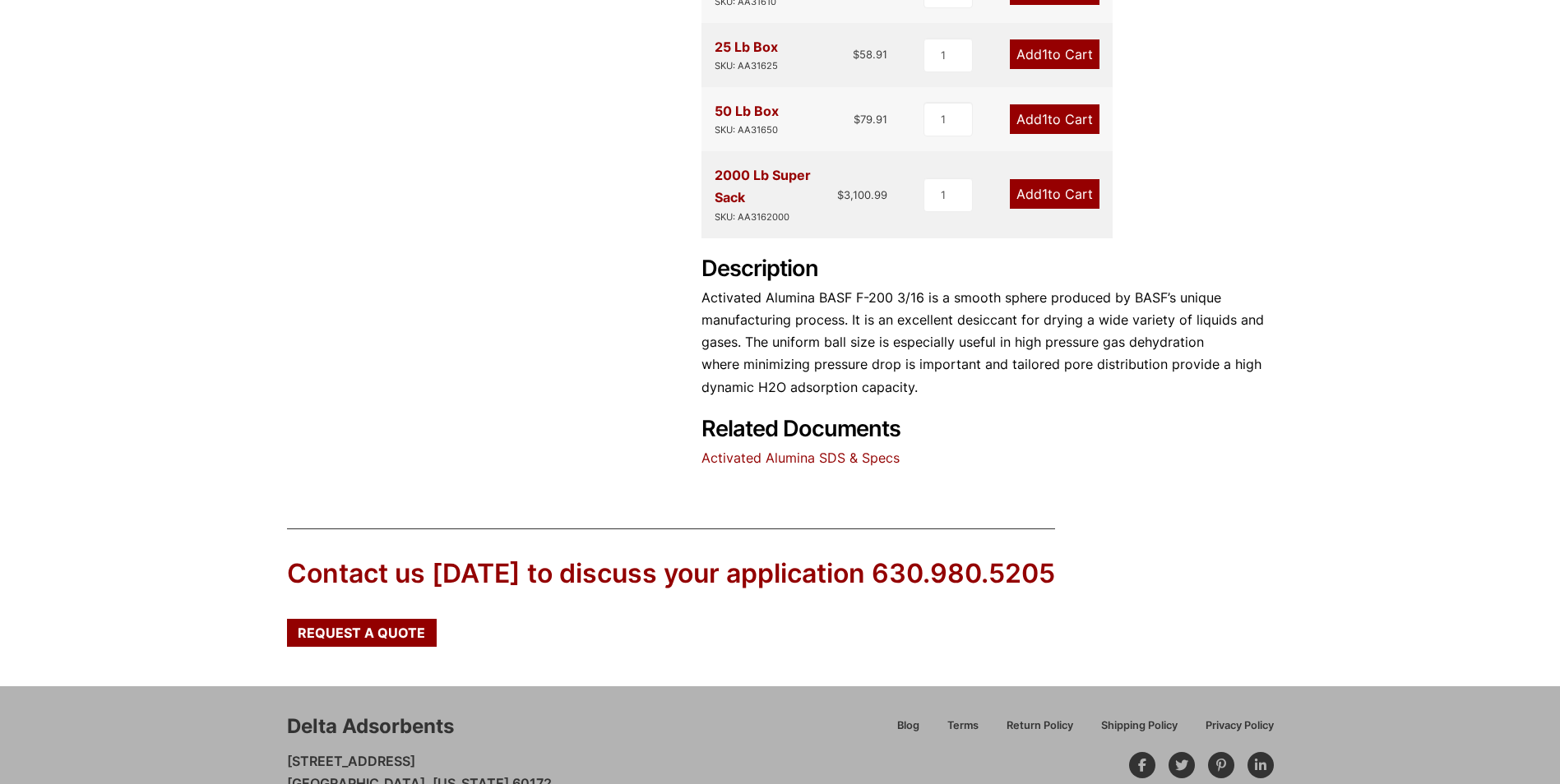
scroll to position [657, 0]
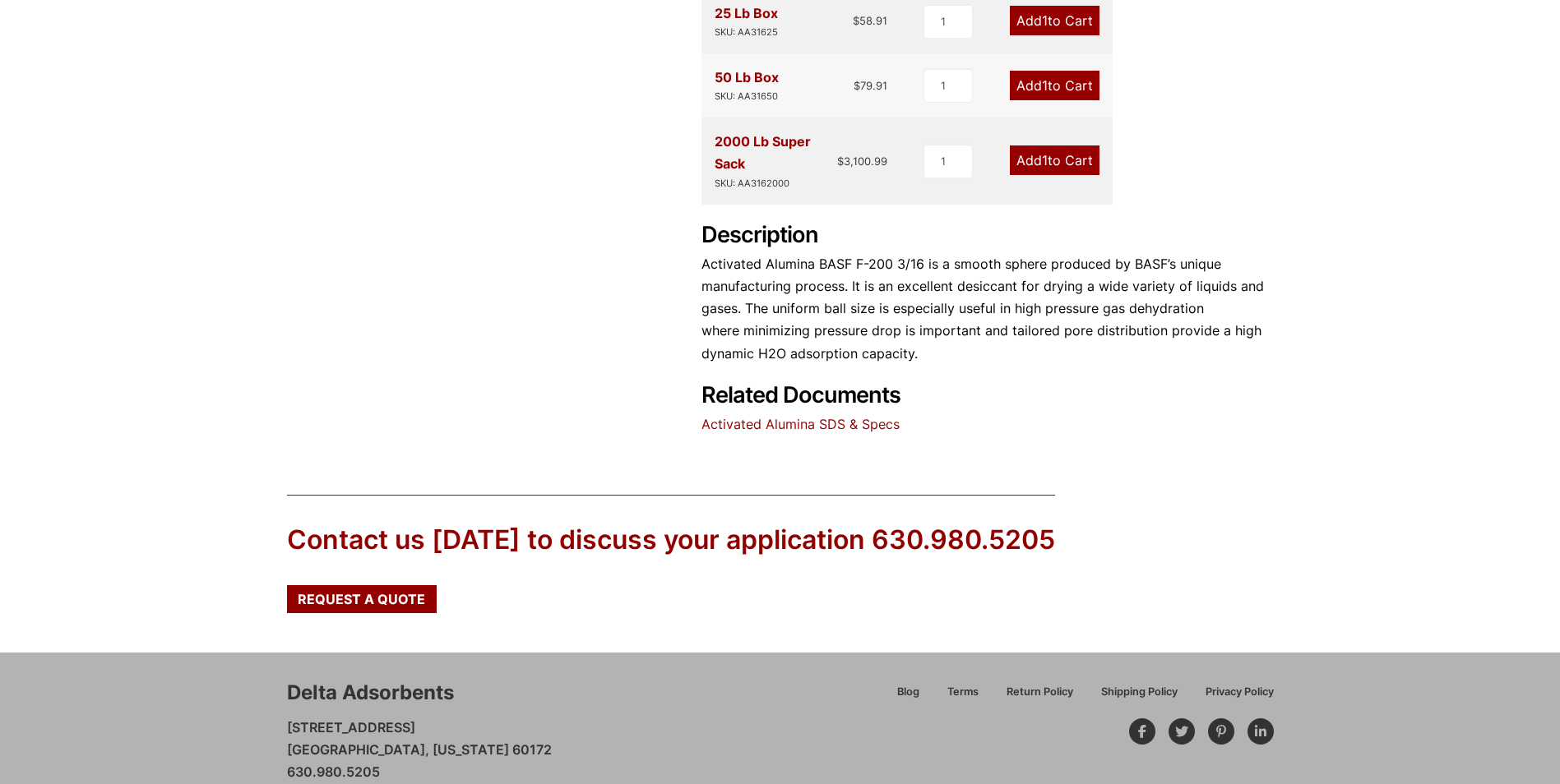
click at [843, 424] on link "Activated Alumina SDS & Specs" at bounding box center [801, 423] width 199 height 17
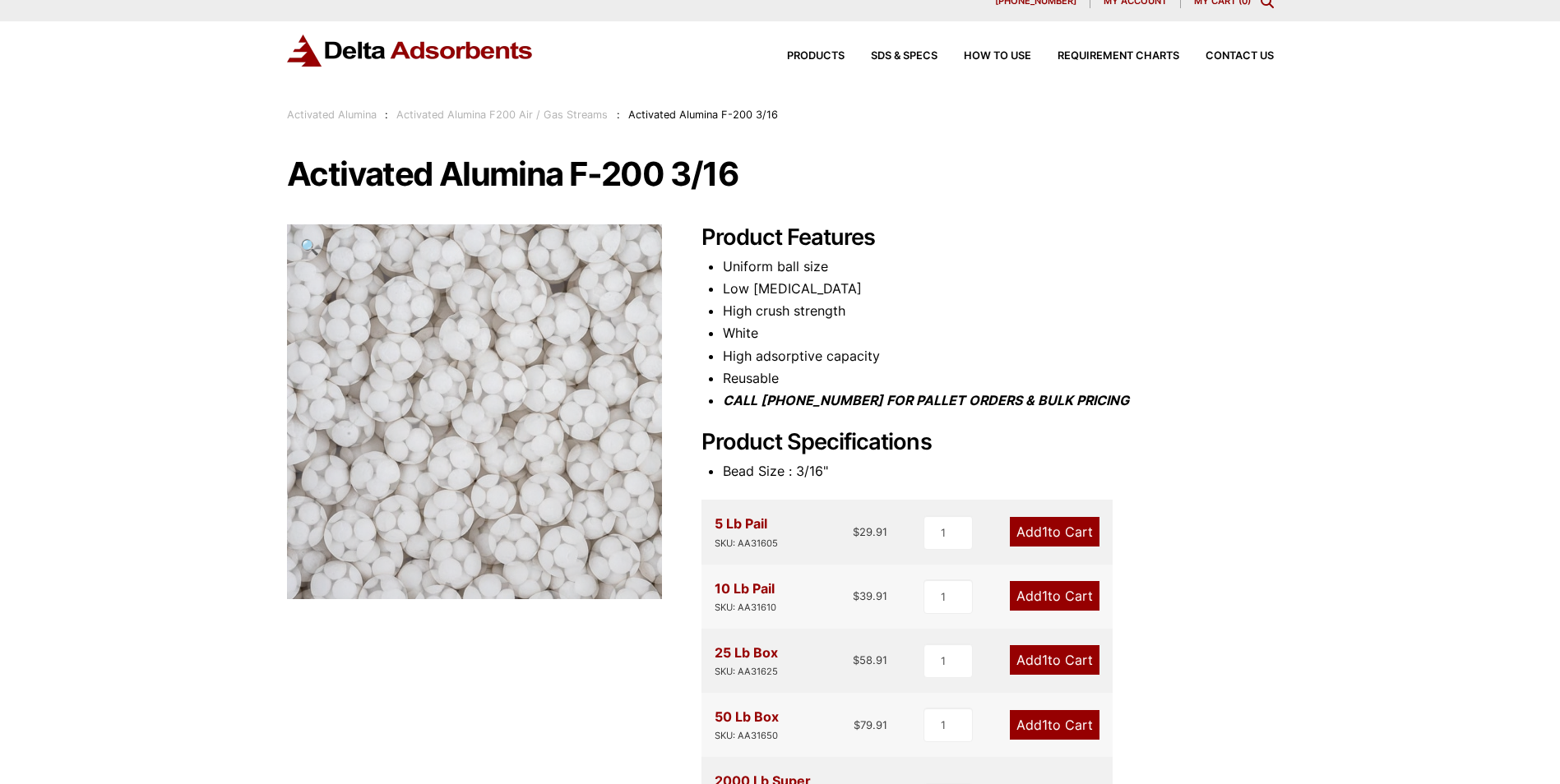
scroll to position [0, 0]
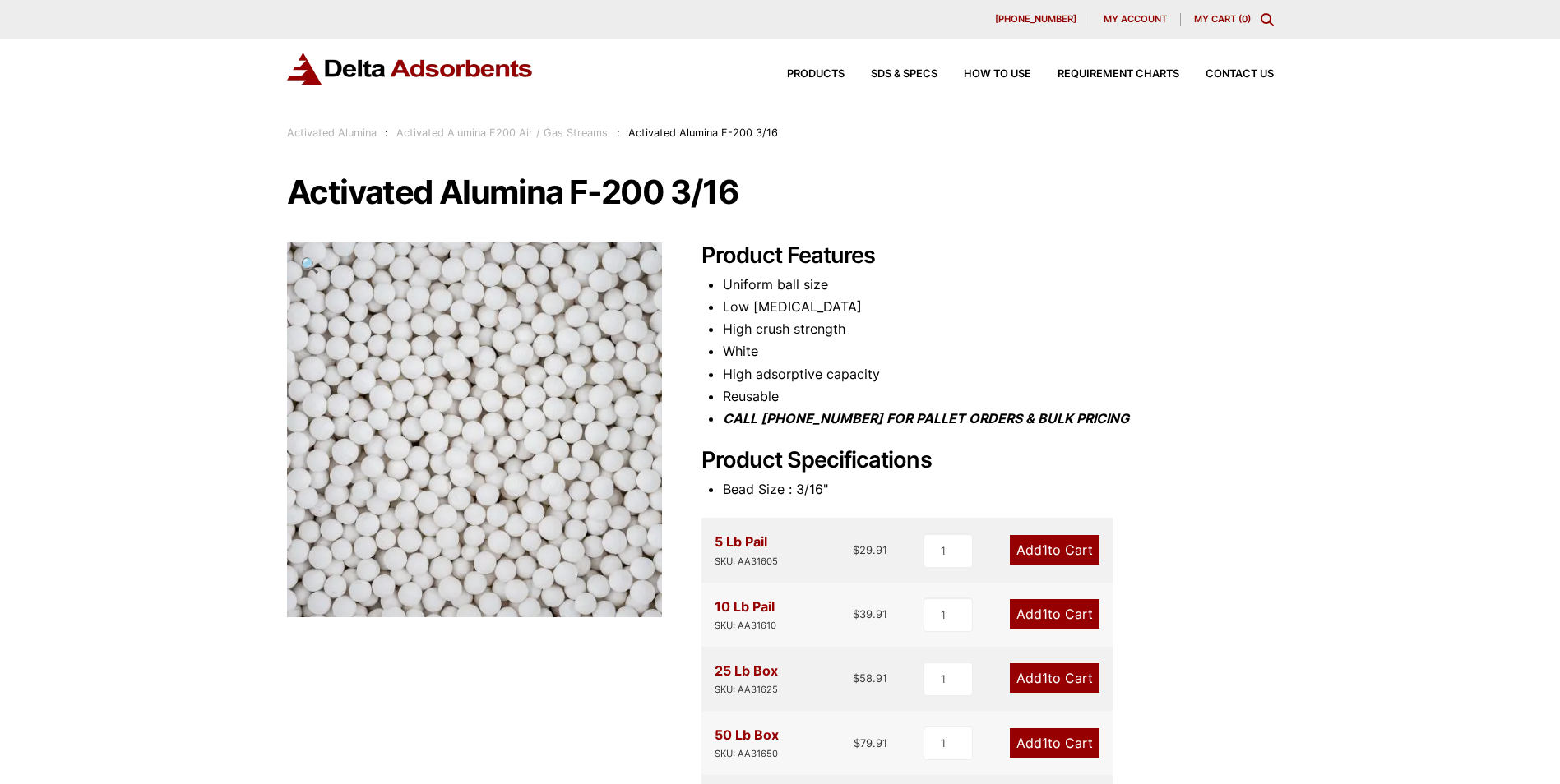
click at [1161, 329] on li "High crush strength" at bounding box center [998, 329] width 551 height 23
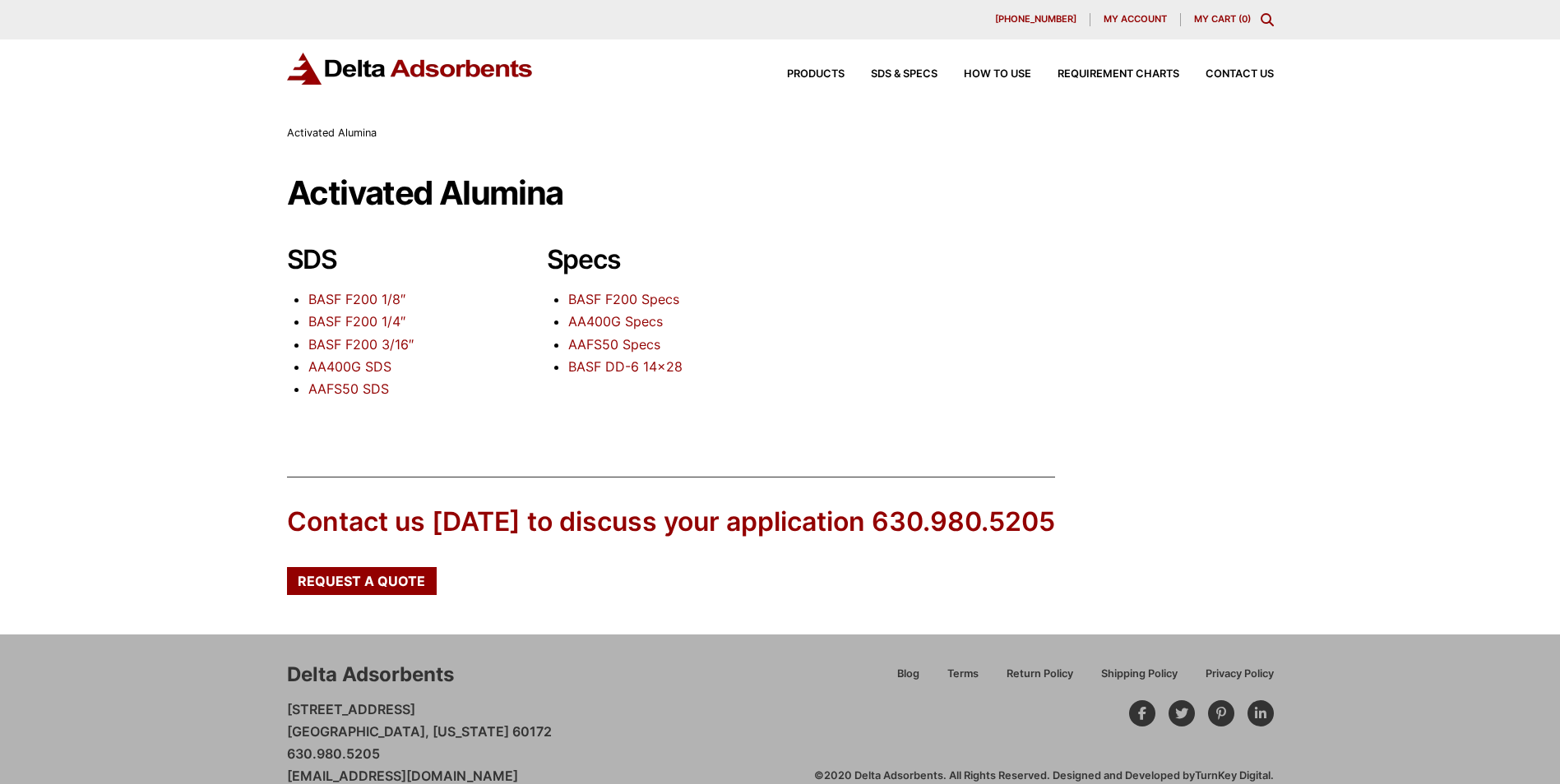
click at [401, 347] on link "BASF F200 3/16″" at bounding box center [361, 344] width 105 height 17
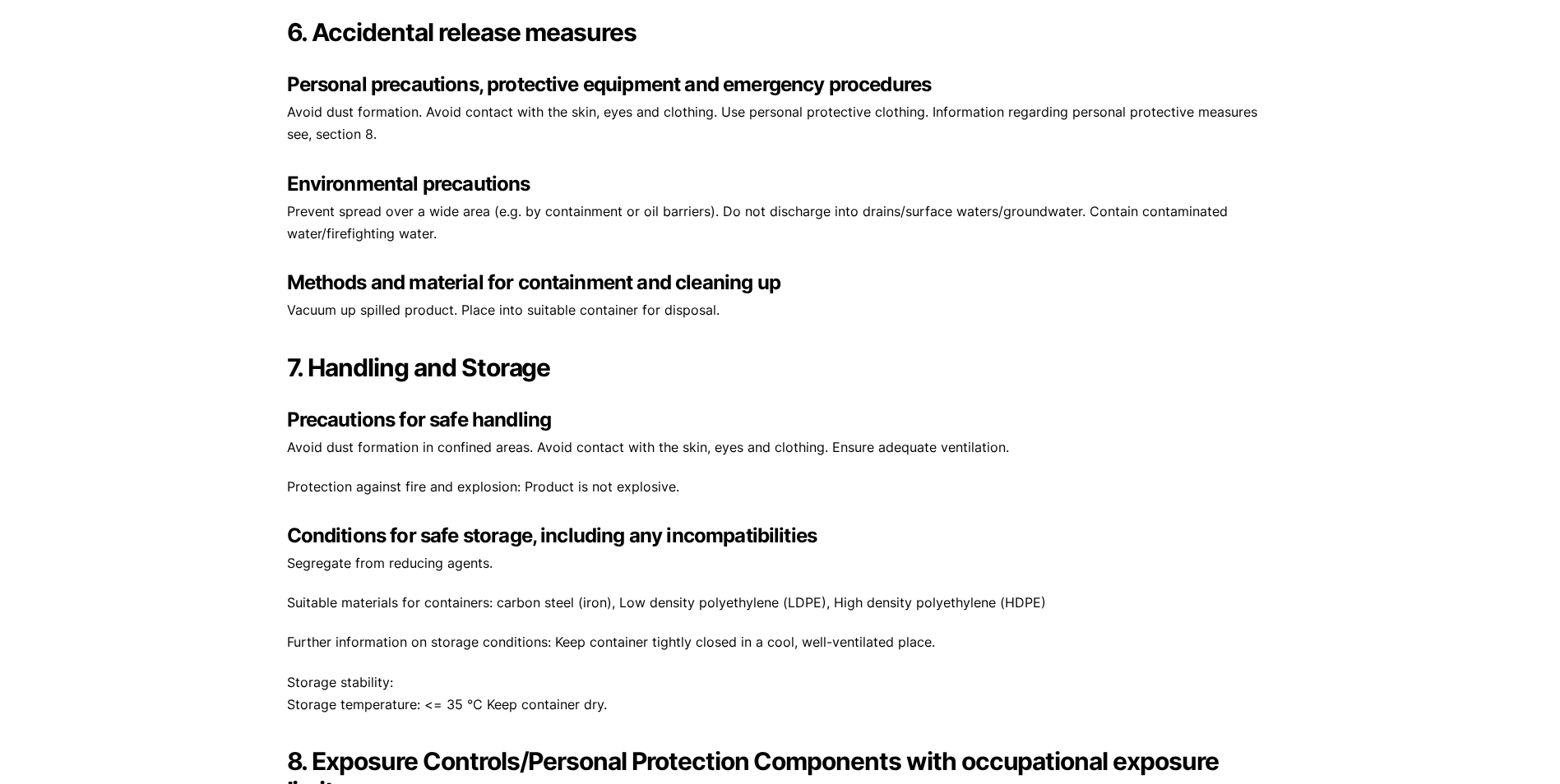
scroll to position [2713, 0]
